Goal: Task Accomplishment & Management: Manage account settings

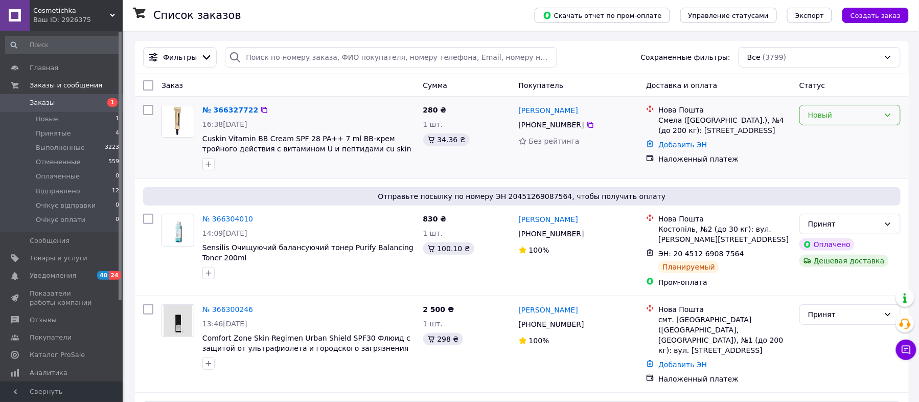
click at [831, 113] on div "Новый" at bounding box center [844, 114] width 72 height 11
click at [820, 140] on li "Принят" at bounding box center [850, 138] width 100 height 18
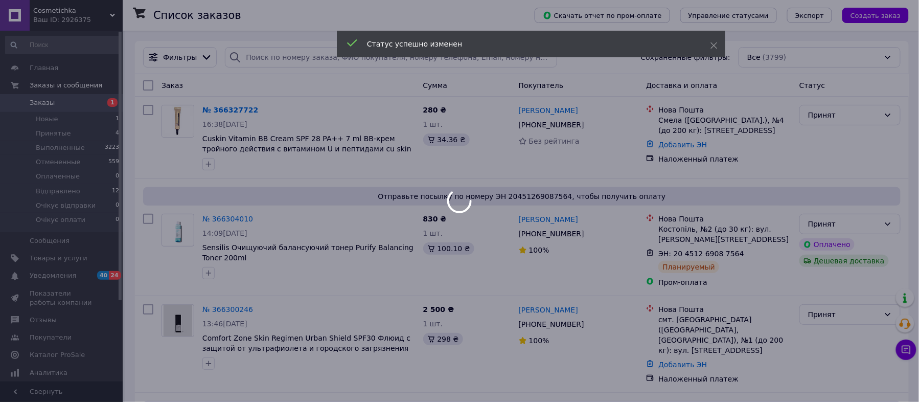
click at [219, 309] on div at bounding box center [459, 201] width 919 height 402
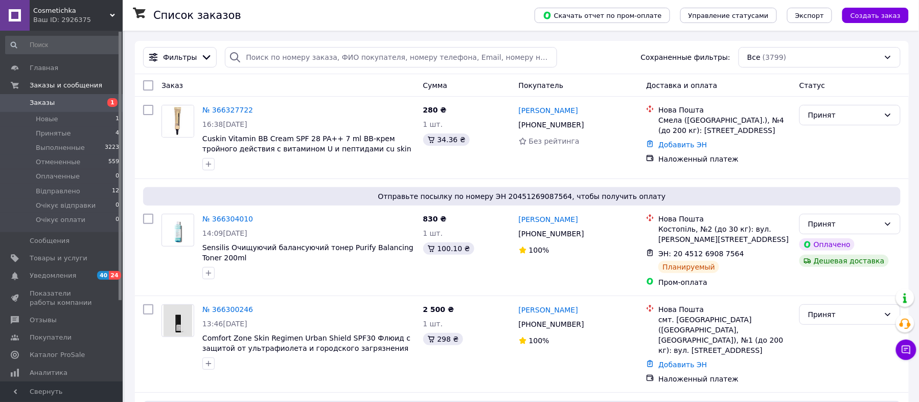
click at [209, 107] on link "№ 366327722" at bounding box center [227, 110] width 51 height 8
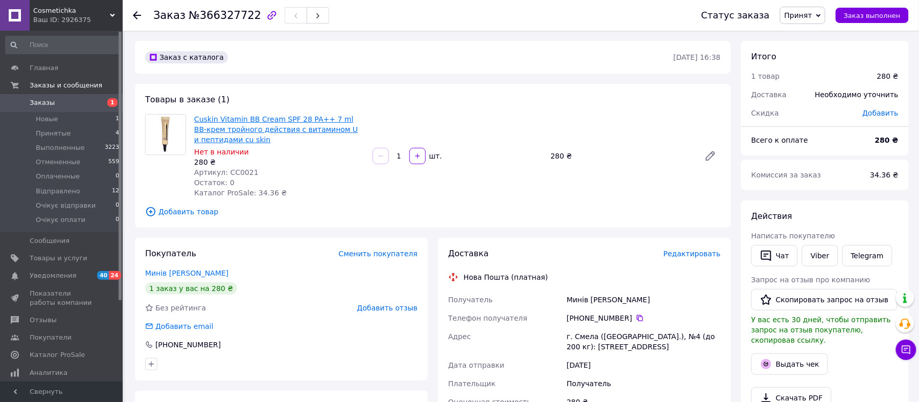
drag, startPoint x: 288, startPoint y: 105, endPoint x: 275, endPoint y: 120, distance: 19.5
click at [283, 109] on div "Товары в заказе (1) Cuskin Vitamin BB Cream SPF 28 PA++ 7 ml ВВ-крем тройного д…" at bounding box center [433, 156] width 596 height 144
click at [268, 120] on link "Cuskin Vitamin BB Cream SPF 28 PA++ 7 ml ВВ-крем тройного действия с витамином …" at bounding box center [276, 129] width 164 height 29
click at [185, 272] on link "Минів [PERSON_NAME]" at bounding box center [186, 273] width 83 height 8
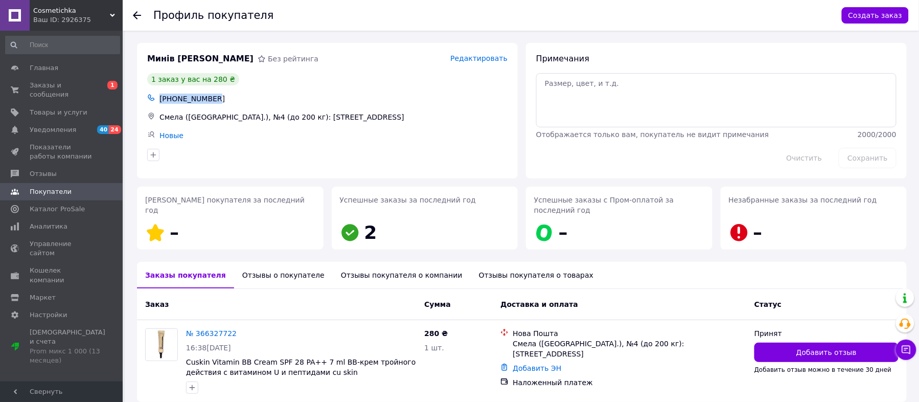
drag, startPoint x: 230, startPoint y: 95, endPoint x: 172, endPoint y: 107, distance: 58.9
click at [152, 92] on div "[PHONE_NUMBER]" at bounding box center [327, 98] width 364 height 14
copy div "[PHONE_NUMBER]"
drag, startPoint x: 171, startPoint y: 57, endPoint x: 146, endPoint y: 59, distance: 25.1
click at [146, 59] on div "Минів [PERSON_NAME]" at bounding box center [200, 59] width 110 height 16
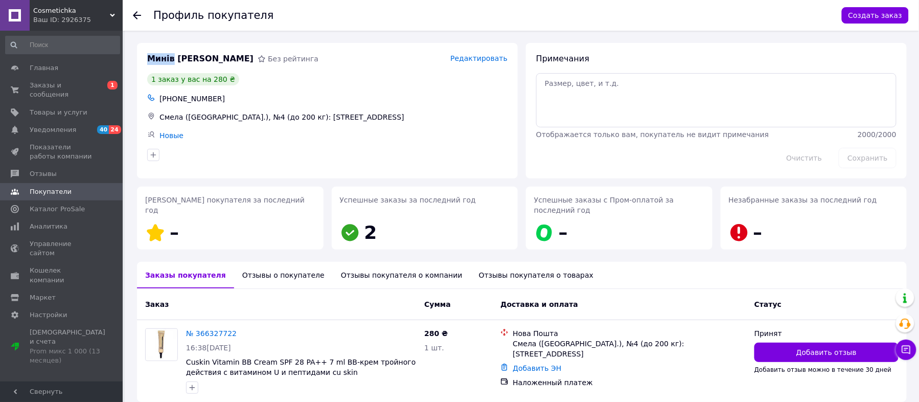
copy span "Минів"
click at [133, 15] on use at bounding box center [137, 15] width 8 height 8
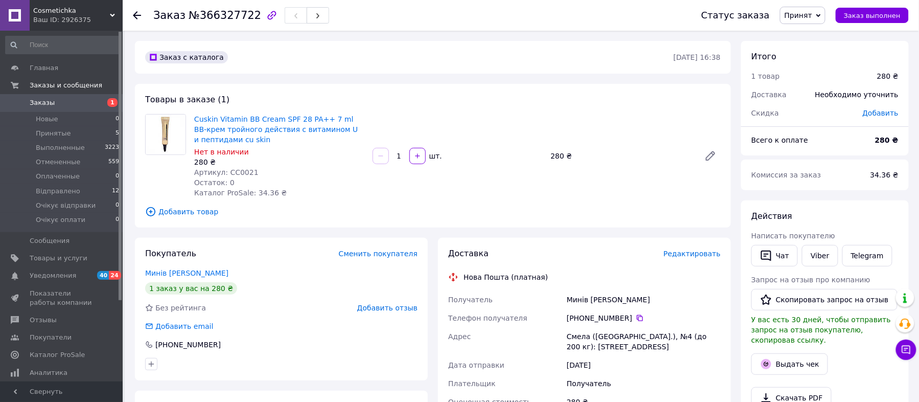
scroll to position [204, 0]
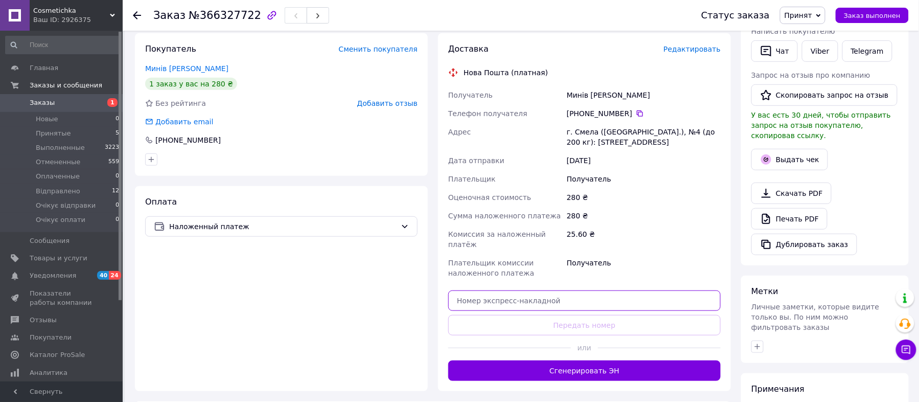
click at [559, 293] on input "text" at bounding box center [584, 300] width 272 height 20
paste input "20451269174493"
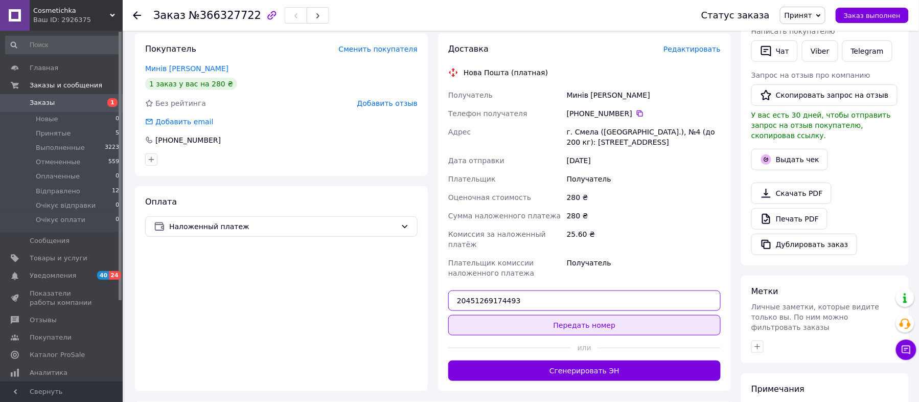
type input "20451269174493"
click at [581, 315] on button "Передать номер" at bounding box center [584, 325] width 272 height 20
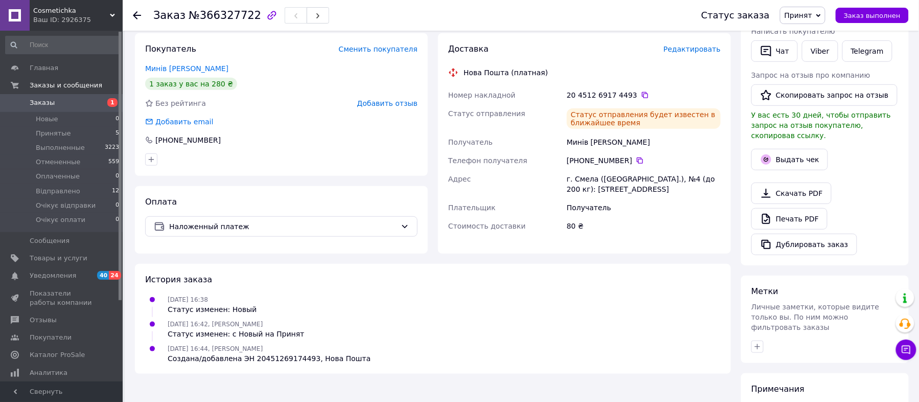
click at [20, 103] on span at bounding box center [15, 102] width 30 height 9
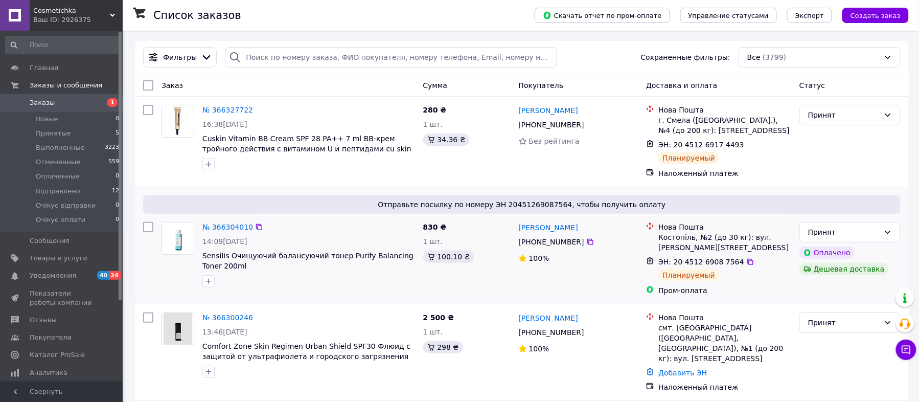
scroll to position [68, 0]
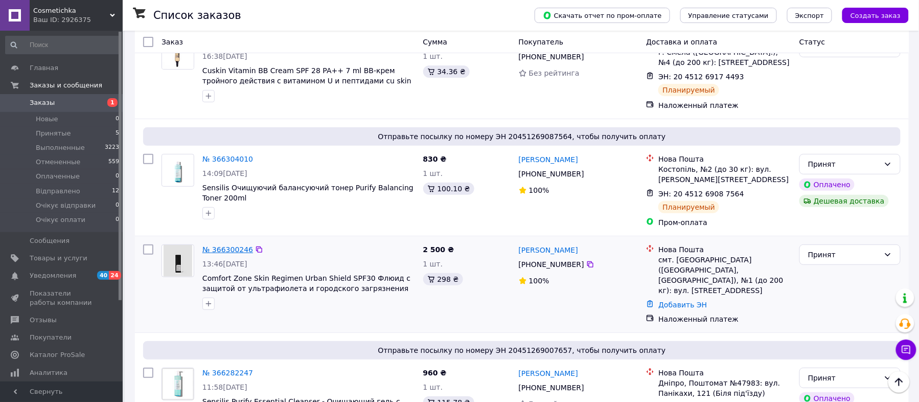
click at [214, 250] on link "№ 366300246" at bounding box center [227, 249] width 51 height 8
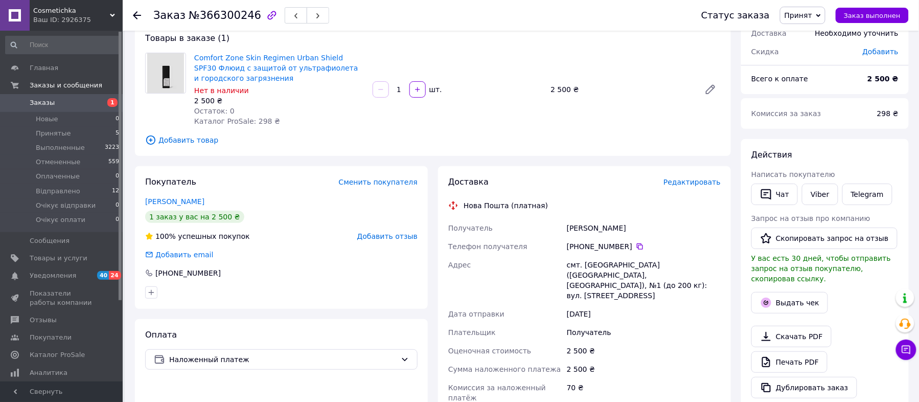
scroll to position [68, 0]
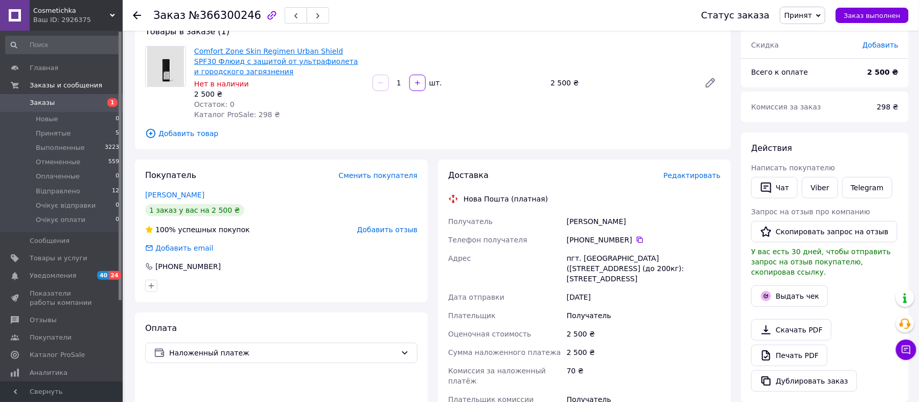
click at [244, 51] on link "Comfort Zone Skin Regimen Urban Shield SPF30 Флюид с защитой от ультрафиолета и…" at bounding box center [276, 61] width 164 height 29
drag, startPoint x: 224, startPoint y: 265, endPoint x: 143, endPoint y: 266, distance: 80.8
click at [143, 266] on div "Покупатель Сменить покупателя [PERSON_NAME] 1 заказ у вас на 2 500 ₴ 100% успеш…" at bounding box center [281, 230] width 293 height 143
copy div "[PHONE_NUMBER]"
click at [178, 193] on link "[PERSON_NAME]" at bounding box center [174, 195] width 59 height 8
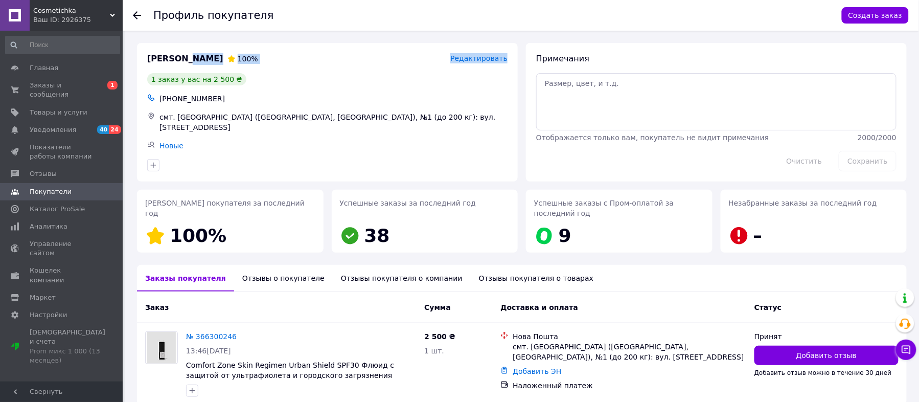
drag, startPoint x: 185, startPoint y: 57, endPoint x: 135, endPoint y: 68, distance: 51.3
click at [135, 68] on div "[PERSON_NAME] 100% Редактировать 1 заказ у вас на 2 500 ₴ [PHONE_NUMBER] смт. […" at bounding box center [327, 112] width 389 height 147
drag, startPoint x: 180, startPoint y: 34, endPoint x: 173, endPoint y: 31, distance: 7.8
click at [177, 31] on div "Профиль покупателя Создать заказ [PERSON_NAME] 100% Редактировать 1 заказ у вас…" at bounding box center [522, 240] width 794 height 419
drag, startPoint x: 276, startPoint y: 86, endPoint x: 264, endPoint y: 82, distance: 12.9
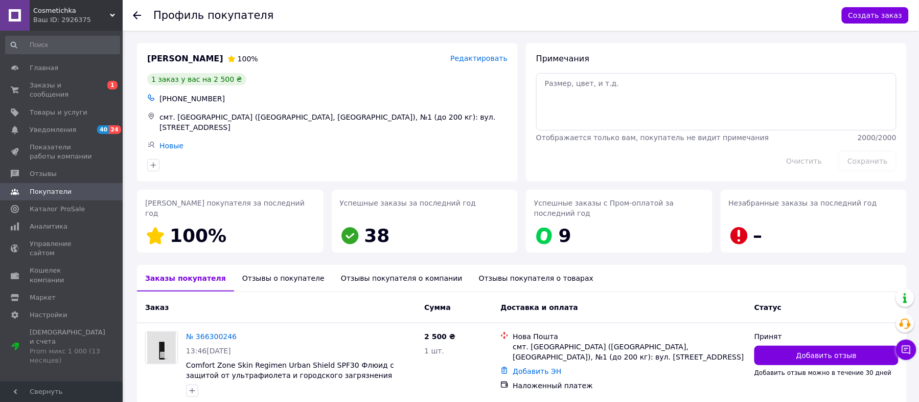
click at [274, 85] on div "[PERSON_NAME] 100% Редактировать 1 заказ у вас на 2 500 ₴ [PHONE_NUMBER] смт. […" at bounding box center [327, 112] width 381 height 139
drag, startPoint x: 189, startPoint y: 56, endPoint x: 144, endPoint y: 55, distance: 45.0
click at [144, 55] on div "[PERSON_NAME] 100% Редактировать 1 заказ у вас на 2 500 ₴ [PHONE_NUMBER] смт. […" at bounding box center [327, 112] width 381 height 139
click at [210, 48] on div "[PERSON_NAME] 100% Редактировать 1 заказ у вас на 2 500 ₴ [PHONE_NUMBER] смт. […" at bounding box center [327, 112] width 381 height 139
click at [182, 57] on span "[PERSON_NAME]" at bounding box center [185, 59] width 76 height 12
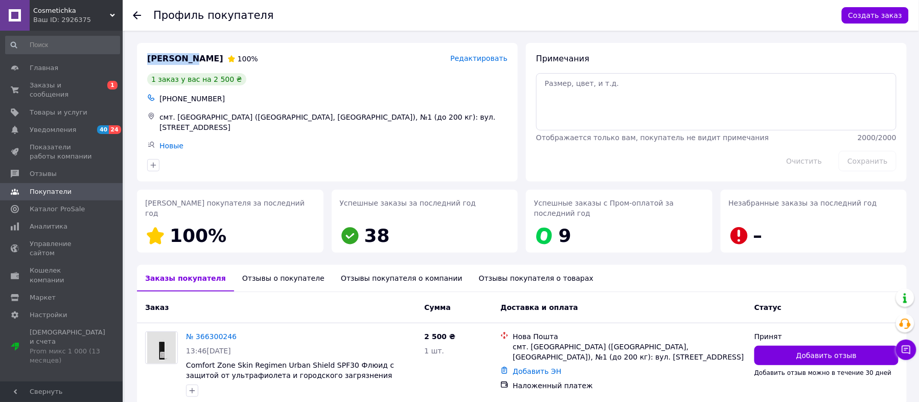
drag, startPoint x: 187, startPoint y: 56, endPoint x: 148, endPoint y: 57, distance: 38.9
click at [145, 56] on div "[PERSON_NAME]" at bounding box center [185, 59] width 80 height 16
copy span "[PERSON_NAME]"
click at [133, 15] on icon at bounding box center [137, 15] width 8 height 8
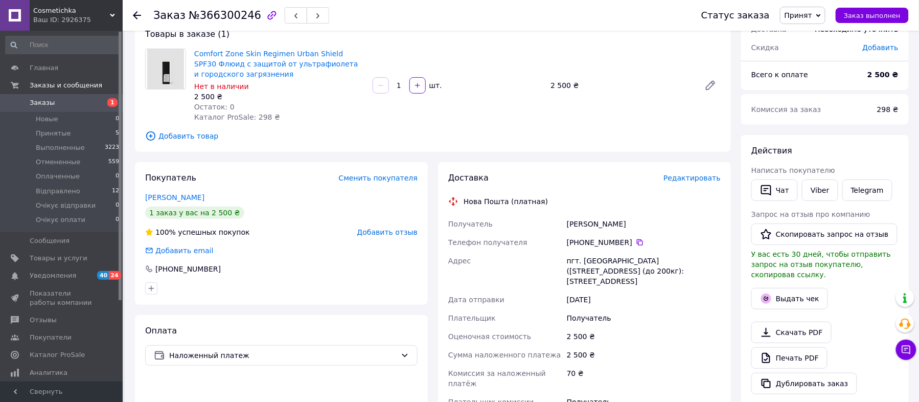
scroll to position [133, 0]
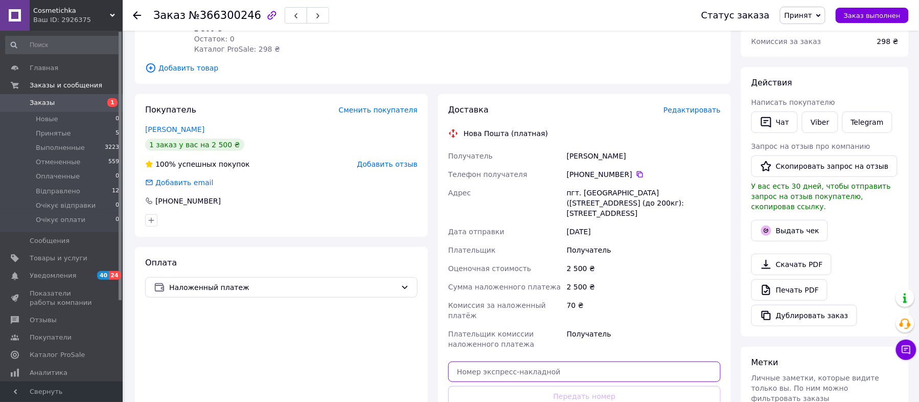
paste input "20451269178110"
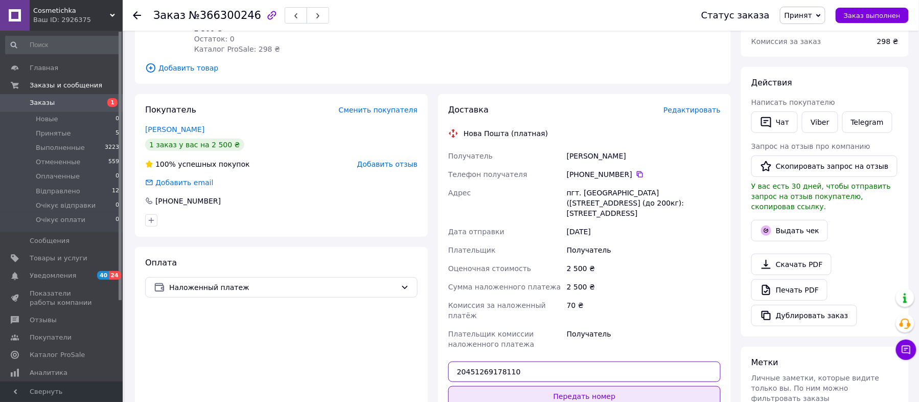
type input "20451269178110"
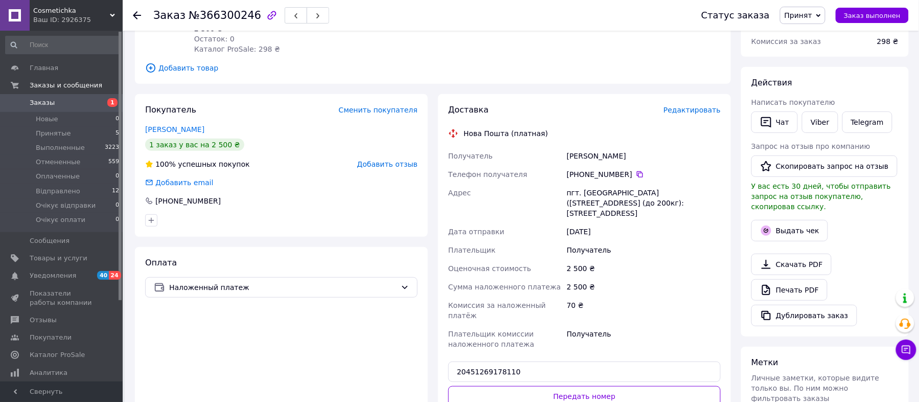
click at [573, 387] on button "Передать номер" at bounding box center [584, 396] width 272 height 20
